Goal: Check status: Check status

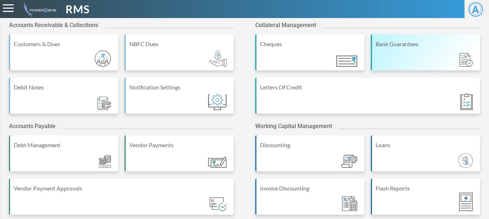
click at [452, 42] on div "Bank Guarantees" at bounding box center [425, 44] width 101 height 9
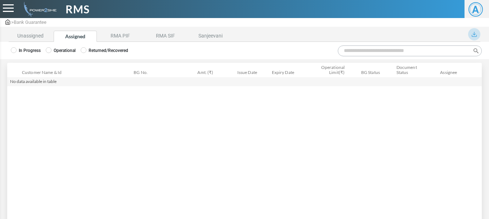
click at [69, 53] on label "Operational" at bounding box center [61, 50] width 30 height 6
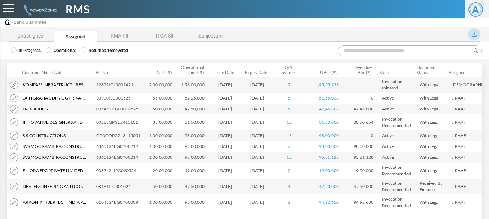
click at [381, 53] on input "Search:" at bounding box center [410, 50] width 144 height 11
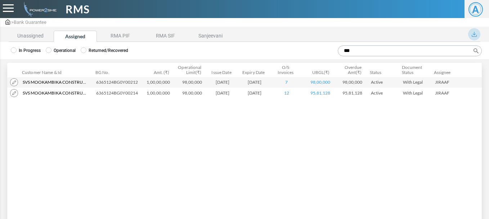
type input "***"
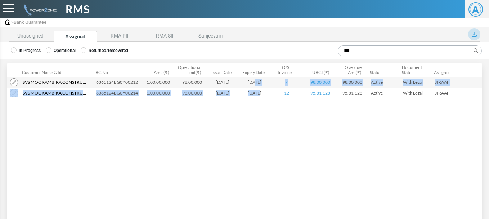
drag, startPoint x: 250, startPoint y: 83, endPoint x: 253, endPoint y: 92, distance: 9.6
click at [253, 92] on tbody "98,00,000" at bounding box center [277, 88] width 541 height 22
click at [253, 96] on td "[DATE]" at bounding box center [256, 92] width 32 height 11
drag, startPoint x: 248, startPoint y: 82, endPoint x: 252, endPoint y: 92, distance: 11.0
click at [252, 92] on tbody "98,00,000" at bounding box center [277, 88] width 541 height 22
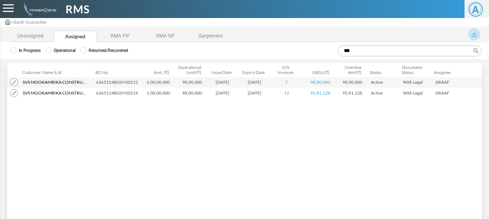
click at [254, 105] on div "Customer Name & Id Customer Name Customer ID BG No. Amt. (₹) Operational Limit(…" at bounding box center [244, 143] width 474 height 132
drag, startPoint x: 243, startPoint y: 82, endPoint x: 264, endPoint y: 82, distance: 21.2
click at [264, 82] on td "[DATE]" at bounding box center [256, 82] width 32 height 11
click at [242, 93] on td "[DATE]" at bounding box center [256, 92] width 32 height 11
drag, startPoint x: 243, startPoint y: 93, endPoint x: 264, endPoint y: 94, distance: 20.9
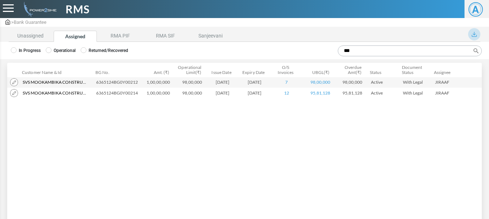
click at [264, 94] on td "[DATE]" at bounding box center [256, 92] width 32 height 11
